Goal: Find contact information: Find contact information

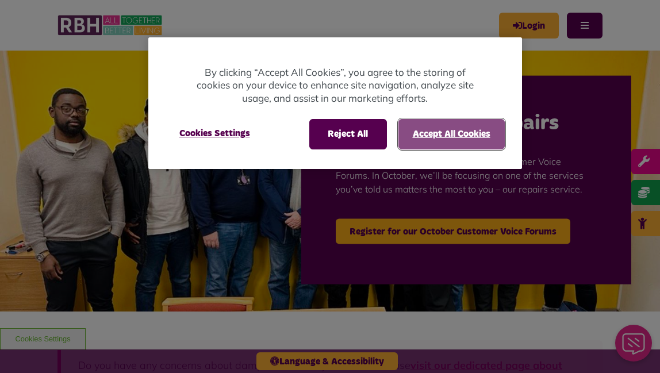
click at [427, 140] on button "Accept All Cookies" at bounding box center [452, 134] width 106 height 30
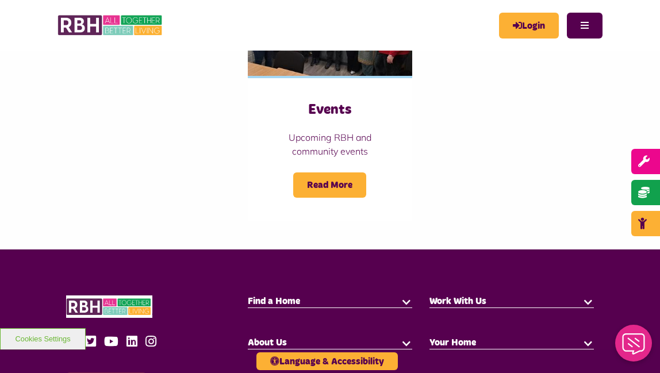
scroll to position [1289, 0]
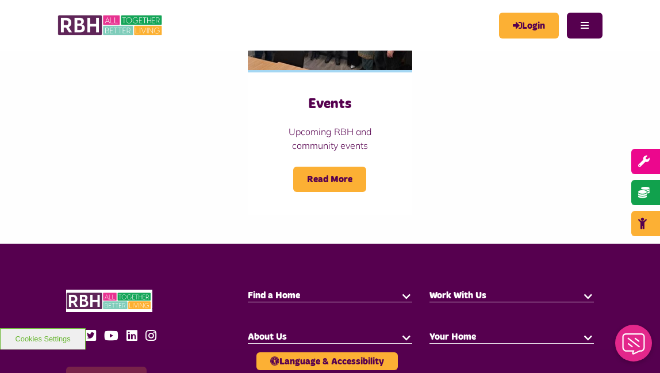
click at [399, 373] on h5 "Help & Support" at bounding box center [330, 379] width 165 height 13
click at [401, 373] on button "button" at bounding box center [407, 379] width 12 height 12
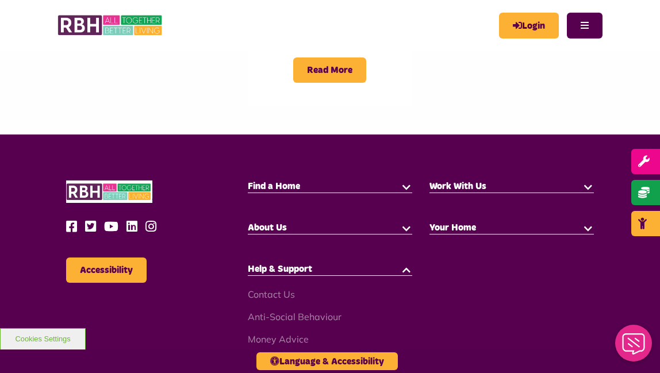
scroll to position [1399, 0]
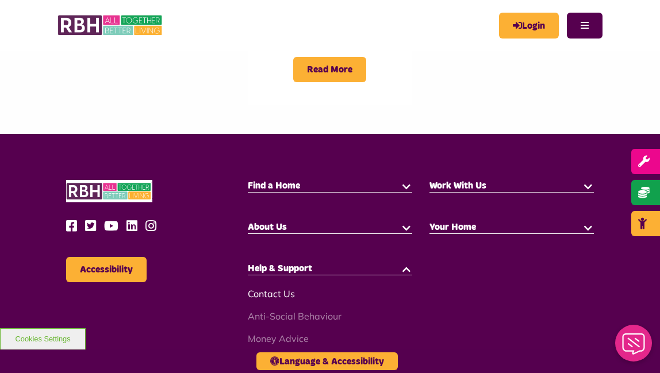
click at [288, 288] on link "Contact Us" at bounding box center [271, 294] width 47 height 12
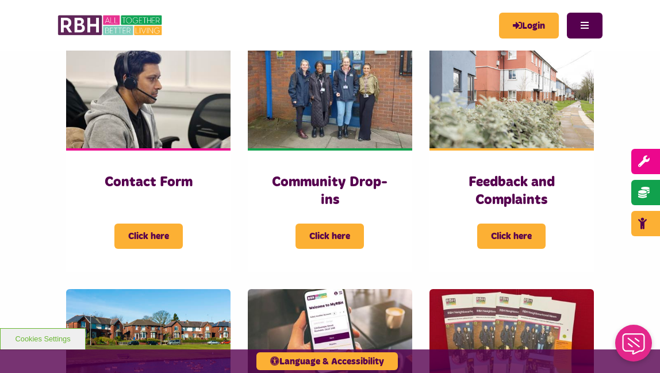
scroll to position [151, 0]
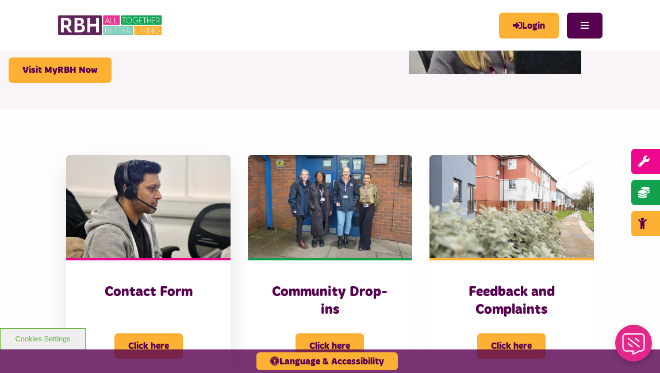
click at [161, 313] on div "Contact Form Click here" at bounding box center [148, 320] width 165 height 124
